Goal: Task Accomplishment & Management: Complete application form

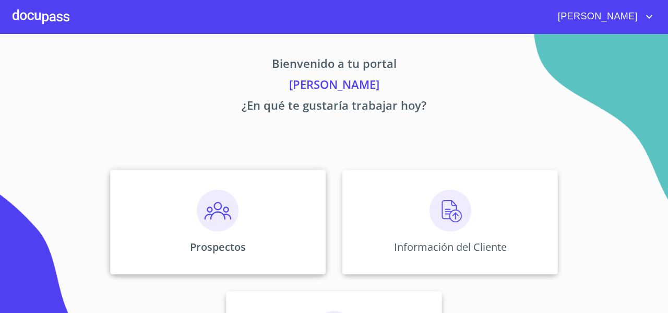
click at [215, 188] on div "Prospectos" at bounding box center [218, 222] width 216 height 104
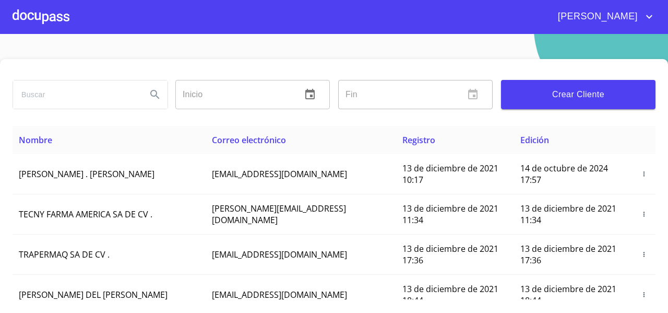
click at [546, 90] on span "Crear Cliente" at bounding box center [579, 94] width 138 height 15
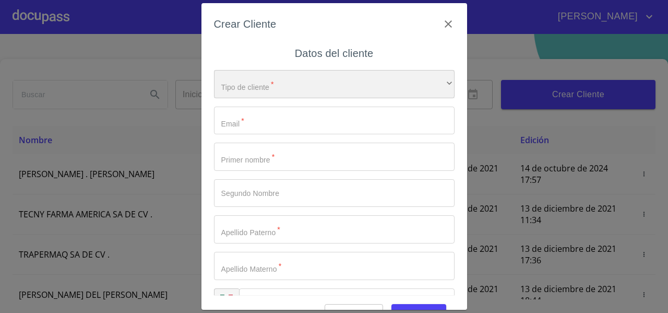
click at [243, 80] on div "​" at bounding box center [334, 84] width 241 height 28
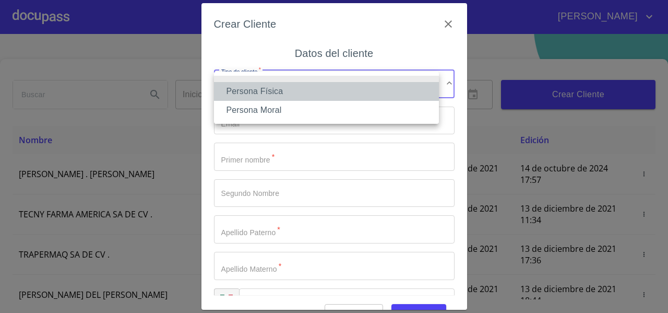
click at [238, 86] on li "Persona Física" at bounding box center [326, 91] width 225 height 19
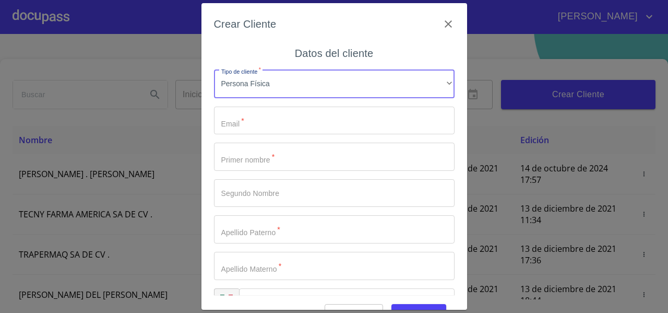
click at [232, 121] on input "Tipo de cliente   *" at bounding box center [334, 121] width 241 height 28
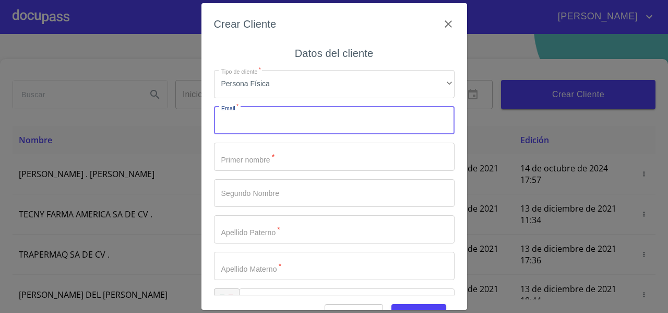
click at [232, 121] on input "Tipo de cliente   *" at bounding box center [334, 121] width 241 height 28
type input "silvinosanchez505@gmail.com"
click at [235, 149] on input "Tipo de cliente   *" at bounding box center [334, 157] width 241 height 28
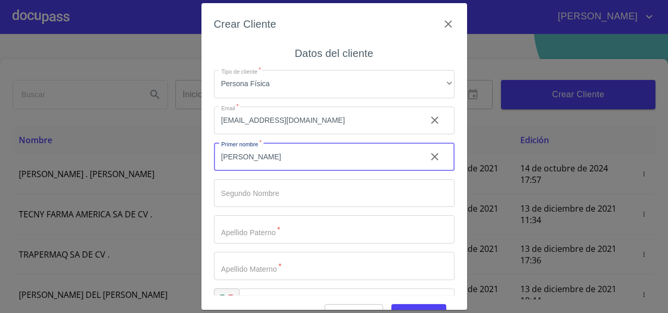
type input "[PERSON_NAME]"
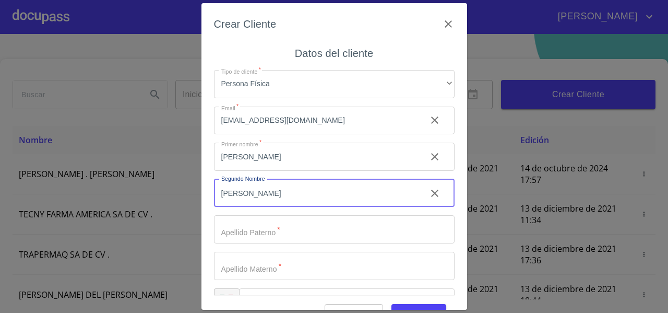
type input "[PERSON_NAME]"
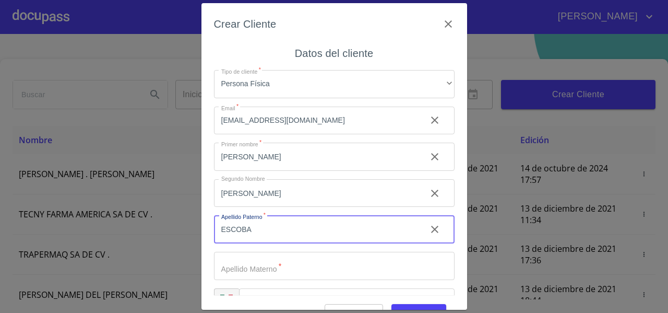
type input "[PERSON_NAME]"
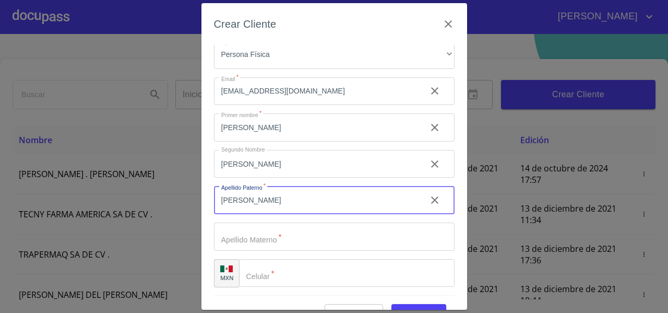
click at [261, 195] on input "[PERSON_NAME]" at bounding box center [316, 200] width 204 height 28
click at [237, 141] on input "Tipo de cliente   *" at bounding box center [316, 127] width 204 height 28
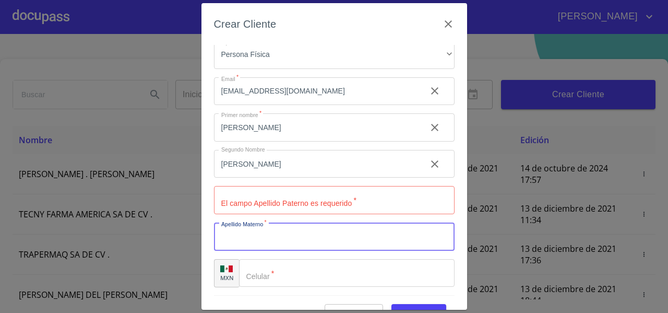
paste input "[PERSON_NAME]"
type input "[PERSON_NAME]"
click at [257, 141] on input "[PERSON_NAME]" at bounding box center [316, 127] width 204 height 28
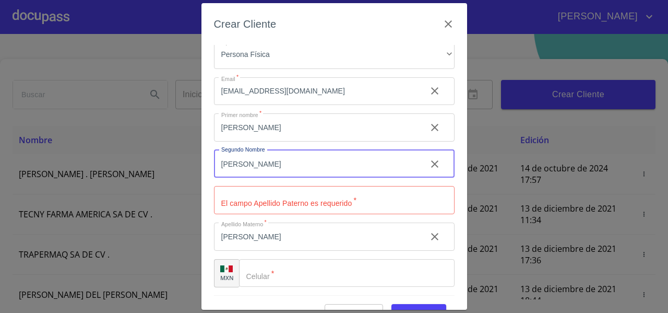
click at [257, 169] on input "[PERSON_NAME]" at bounding box center [316, 164] width 204 height 28
click at [244, 204] on input "Tipo de cliente   *" at bounding box center [334, 200] width 241 height 28
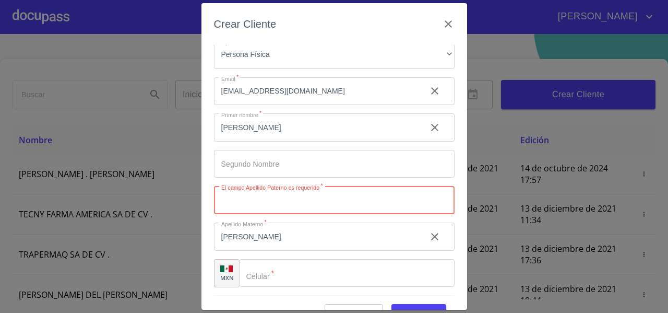
paste input "[PERSON_NAME]"
type input "[PERSON_NAME]"
click at [267, 276] on input "Tipo de cliente   *" at bounding box center [347, 273] width 216 height 28
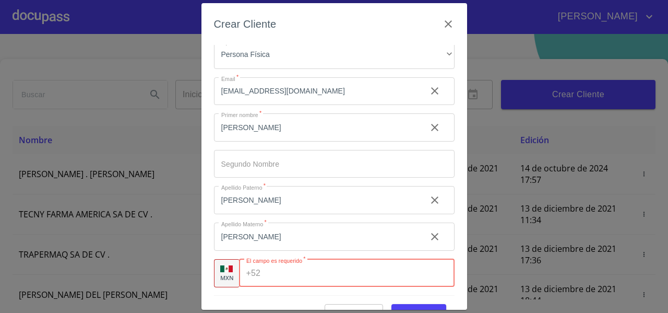
paste input "( 3)312725801"
type input "( 3)312725801"
click at [211, 228] on div "Crear Cliente Datos del cliente Tipo de cliente   * Persona Física ​ Email   * …" at bounding box center [335, 156] width 266 height 306
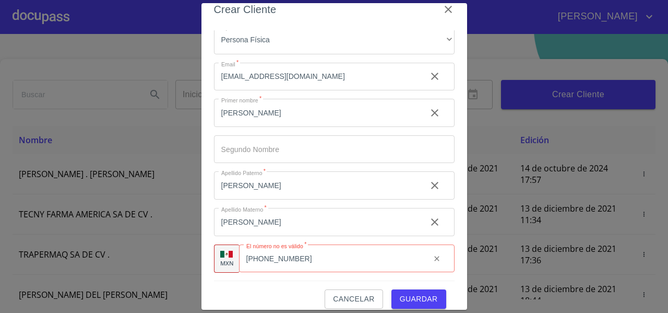
scroll to position [26, 0]
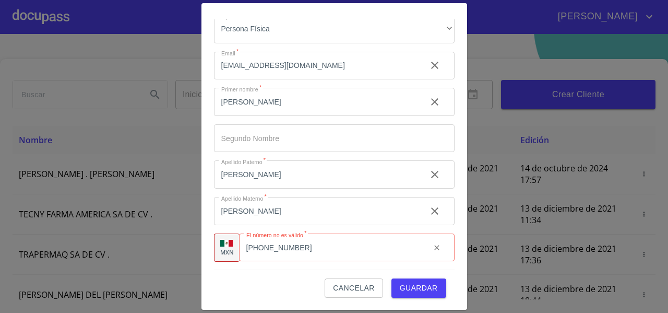
click at [271, 280] on div "Cancelar Guardar" at bounding box center [334, 283] width 241 height 28
click at [297, 249] on input "( 3)312725801" at bounding box center [343, 247] width 157 height 28
drag, startPoint x: 315, startPoint y: 249, endPoint x: 245, endPoint y: 257, distance: 70.5
click at [245, 257] on div "+52 ( 3)312725801 ​" at bounding box center [347, 247] width 216 height 28
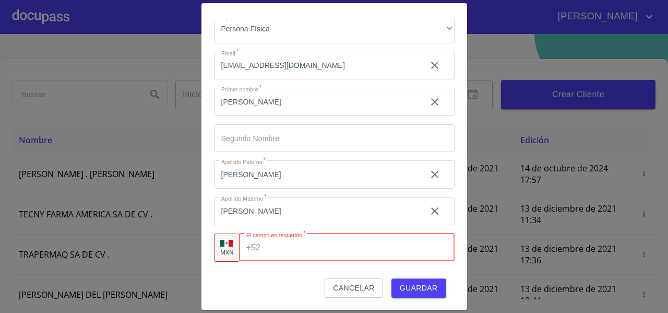
paste input "[PHONE_NUMBER]"
type input "[PHONE_NUMBER]"
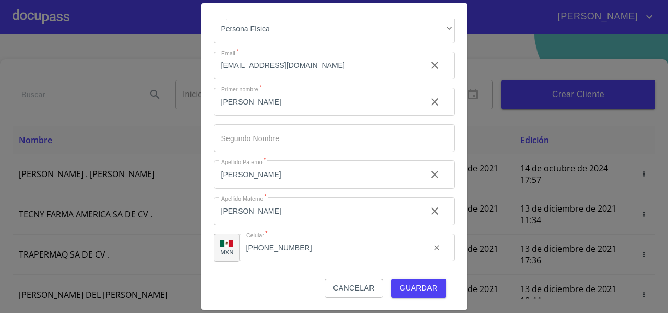
click at [249, 285] on div "Cancelar Guardar" at bounding box center [334, 283] width 241 height 28
click at [405, 290] on span "Guardar" at bounding box center [419, 287] width 38 height 13
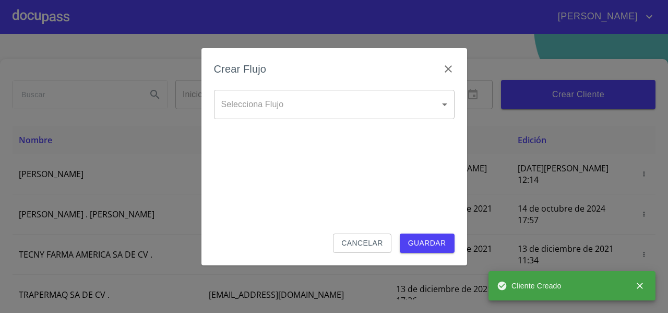
click at [280, 114] on body "FERNANDO Inicio ​ Fin ​ Crear Cliente Nombre Correo electrónico Registro Edició…" at bounding box center [334, 156] width 668 height 313
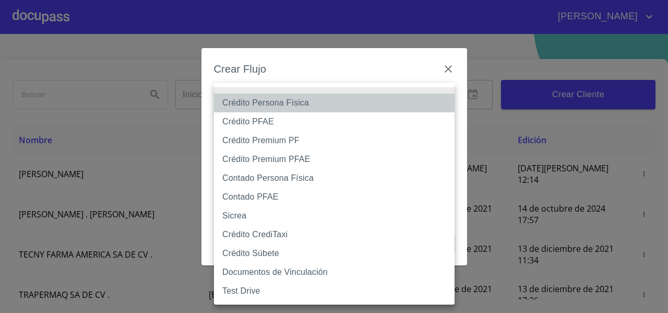
click at [263, 107] on li "Crédito Persona Física" at bounding box center [334, 102] width 241 height 19
type input "61b033e49b8c202ad5bb7912"
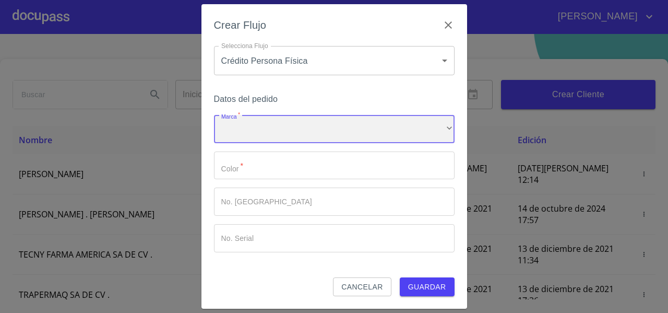
click at [239, 128] on div "​" at bounding box center [334, 129] width 241 height 28
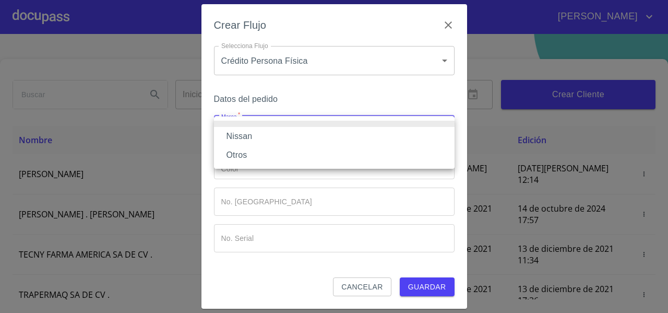
click at [236, 134] on li "Nissan" at bounding box center [334, 136] width 241 height 19
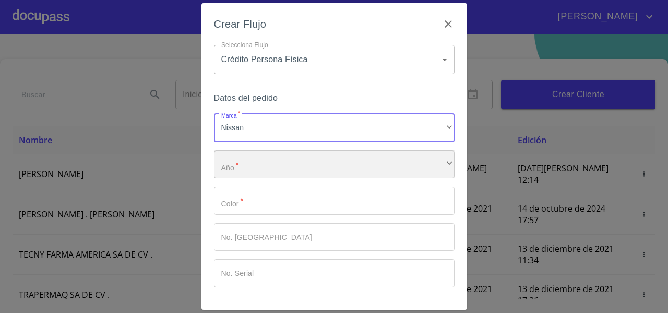
click at [239, 165] on div "​" at bounding box center [334, 164] width 241 height 28
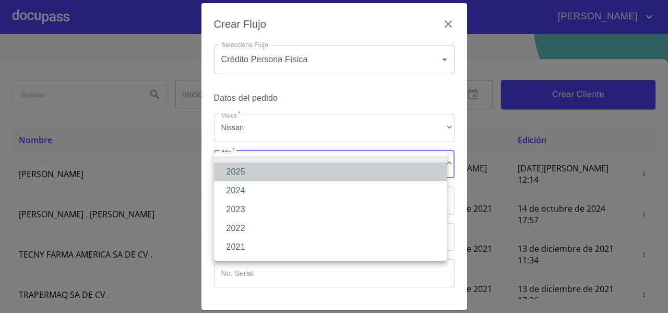
click at [246, 170] on li "2025" at bounding box center [330, 171] width 233 height 19
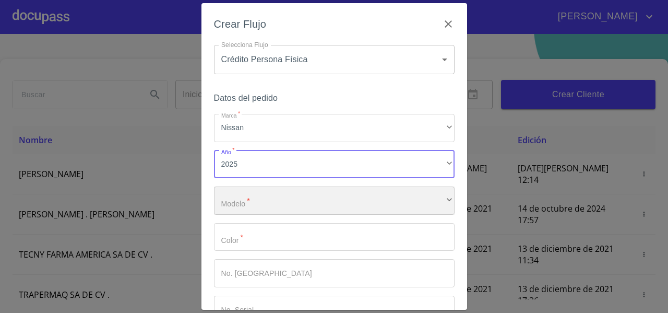
click at [242, 200] on div "​" at bounding box center [334, 200] width 241 height 28
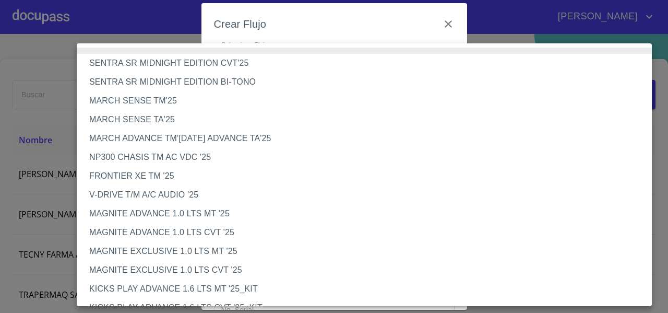
scroll to position [879, 0]
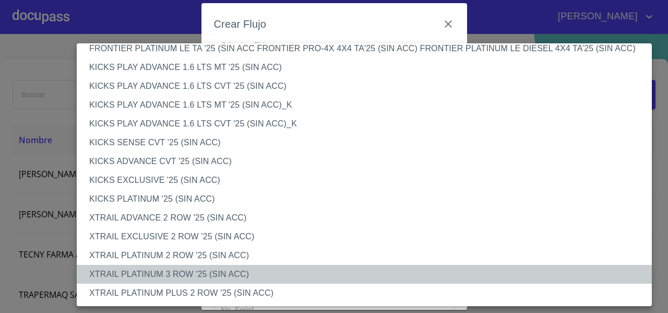
click at [175, 274] on li "XTRAIL PLATINUM 3 ROW '25 (SIN ACC)" at bounding box center [368, 274] width 583 height 19
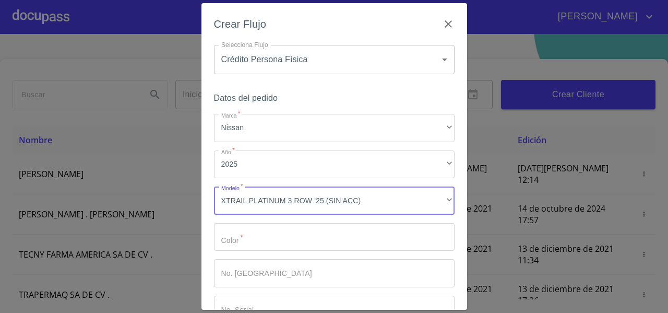
click at [240, 232] on input "Marca   *" at bounding box center [334, 237] width 241 height 28
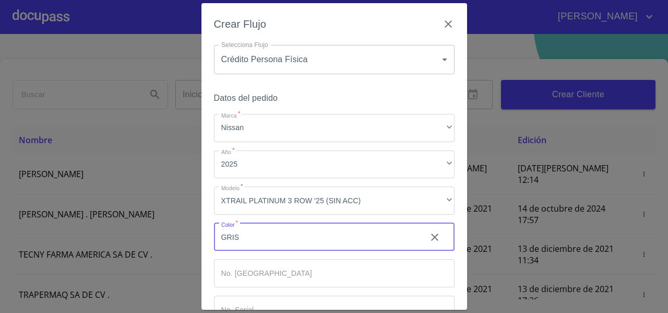
type input "GRIS"
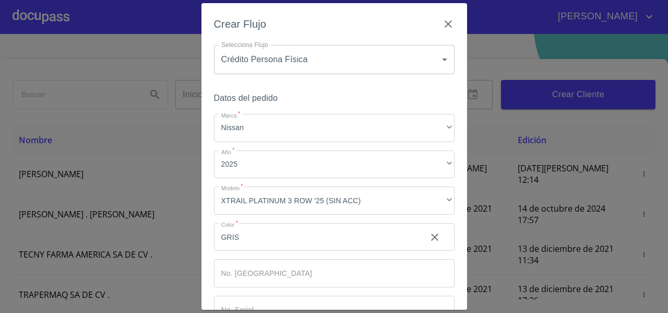
scroll to position [70, 0]
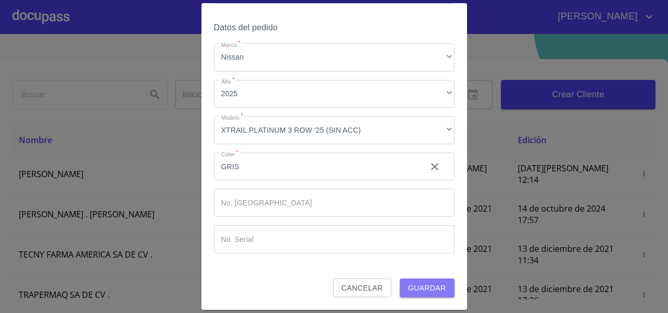
click at [425, 286] on span "Guardar" at bounding box center [427, 287] width 38 height 13
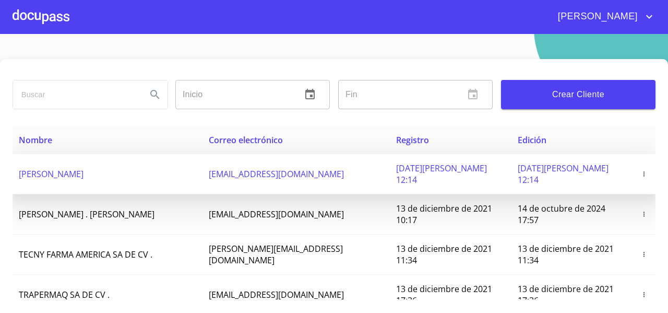
click at [84, 168] on span "[PERSON_NAME]" at bounding box center [51, 173] width 65 height 11
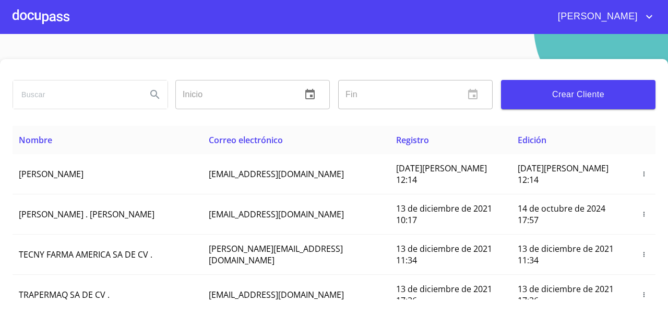
click at [56, 31] on div at bounding box center [41, 16] width 57 height 33
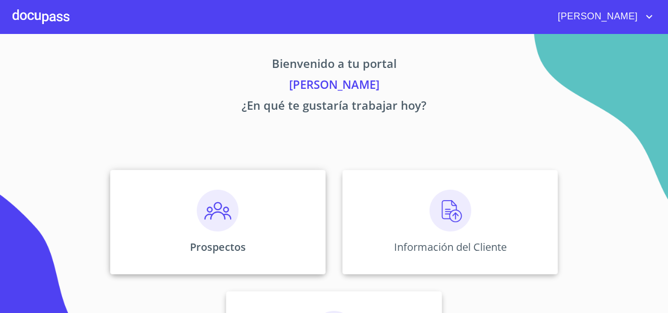
click at [199, 209] on img at bounding box center [218, 211] width 42 height 42
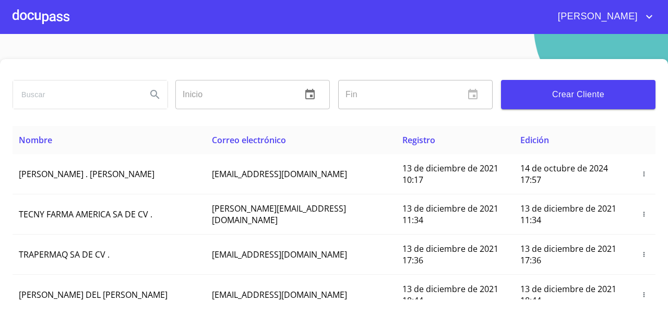
click at [89, 95] on input "search" at bounding box center [75, 94] width 125 height 28
type input "[PERSON_NAME]"
click at [153, 95] on icon "Search" at bounding box center [154, 94] width 9 height 9
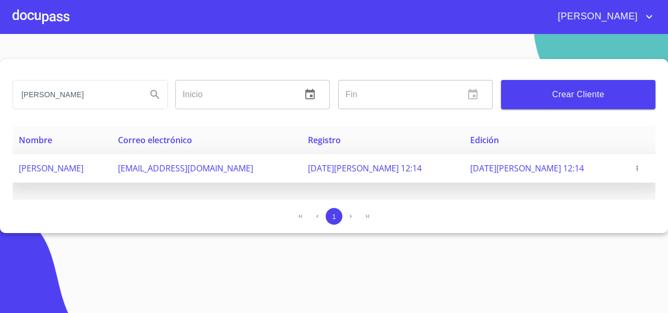
click at [84, 165] on span "[PERSON_NAME]" at bounding box center [51, 167] width 65 height 11
drag, startPoint x: 166, startPoint y: 169, endPoint x: 305, endPoint y: 182, distance: 139.5
click at [302, 182] on td "silvinosanchez505@gmail.com" at bounding box center [207, 168] width 190 height 29
copy span "silvinosanchez505@gmail.com"
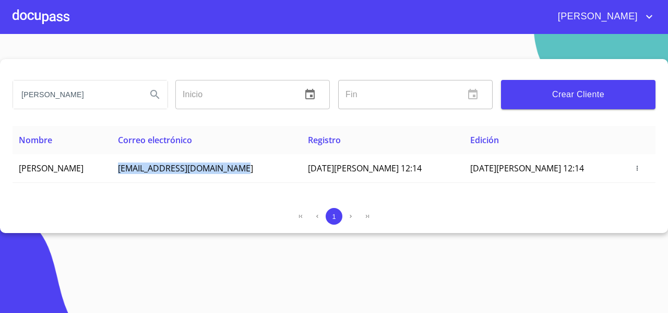
copy span "silvinosanchez505@gmail.com"
drag, startPoint x: 140, startPoint y: 169, endPoint x: 2, endPoint y: 191, distance: 139.5
click at [2, 191] on div "SILVINO Inicio ​ Fin ​ Crear Cliente Nombre Correo electrónico Registro Edición…" at bounding box center [334, 146] width 668 height 174
click at [51, 219] on div "1" at bounding box center [334, 216] width 643 height 17
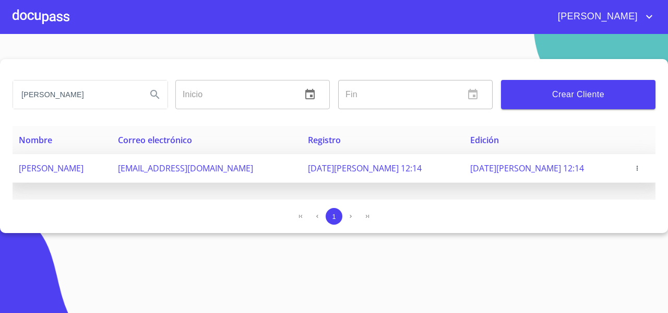
drag, startPoint x: 138, startPoint y: 168, endPoint x: 18, endPoint y: 174, distance: 119.7
click at [18, 174] on td "[PERSON_NAME]" at bounding box center [62, 168] width 99 height 29
copy span "[PERSON_NAME]"
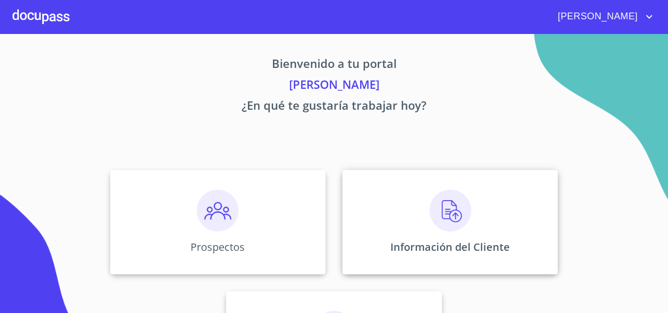
click at [394, 207] on div "Información del Cliente" at bounding box center [450, 222] width 216 height 104
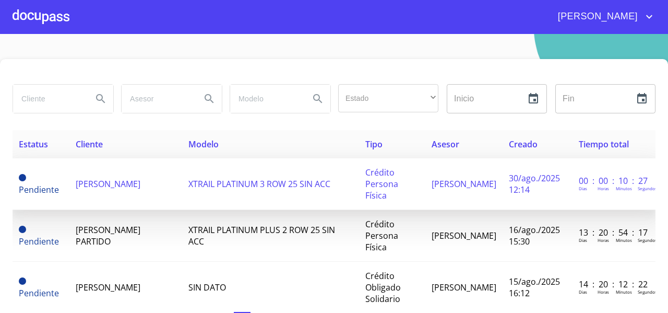
click at [108, 185] on span "[PERSON_NAME]" at bounding box center [108, 183] width 65 height 11
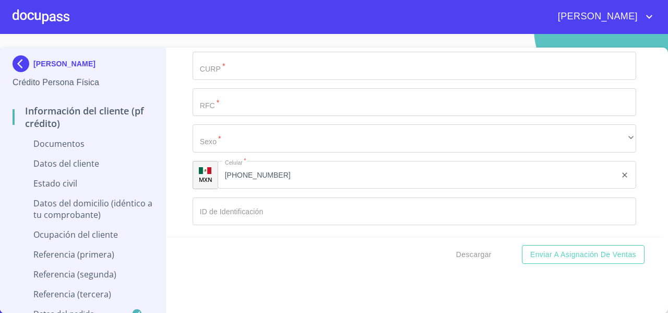
scroll to position [1560, 0]
click at [280, 169] on input "[PHONE_NUMBER]" at bounding box center [417, 173] width 399 height 28
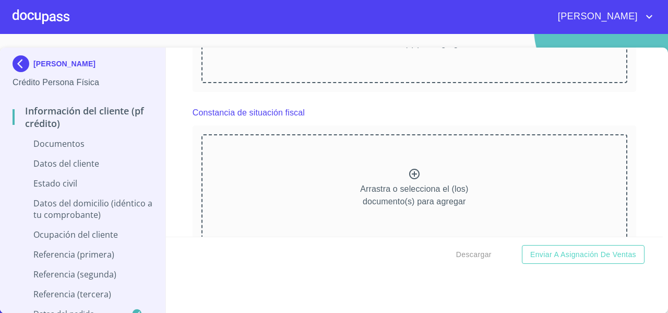
scroll to position [1055, 0]
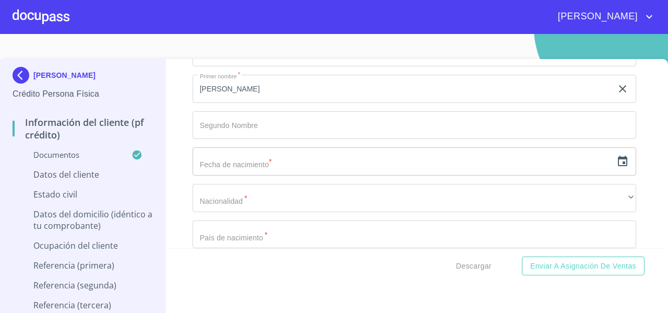
scroll to position [1676, 0]
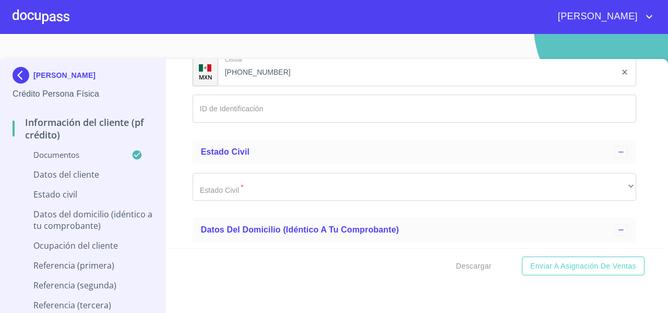
click at [174, 132] on div "Información del cliente (PF crédito) Documentos Documento de identificación   *…" at bounding box center [415, 153] width 498 height 189
click at [23, 77] on img at bounding box center [23, 75] width 21 height 17
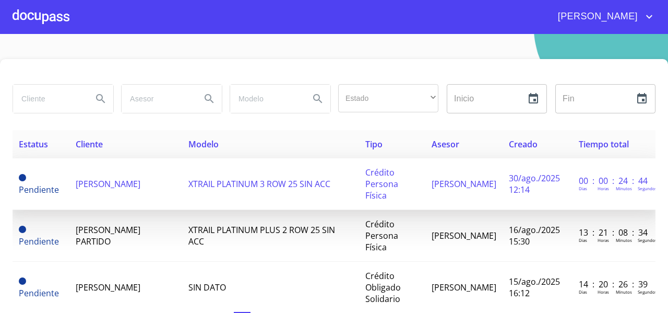
click at [112, 184] on td "[PERSON_NAME]" at bounding box center [125, 184] width 113 height 52
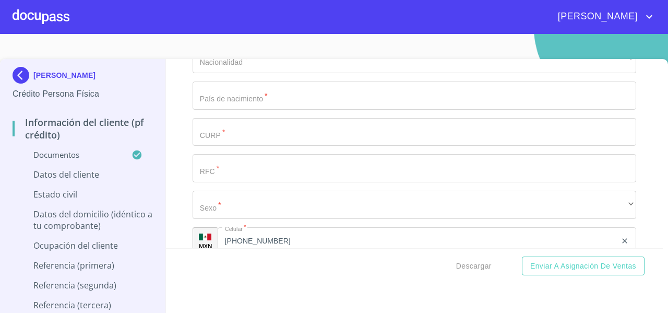
scroll to position [4935, 0]
